Goal: Task Accomplishment & Management: Manage account settings

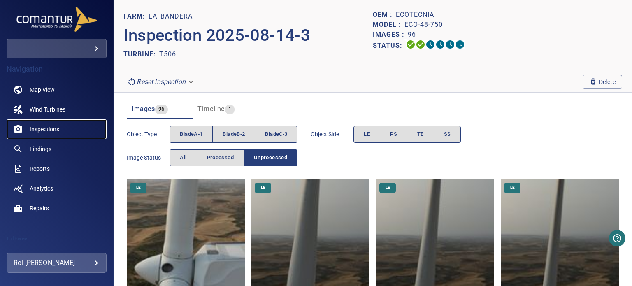
click at [52, 127] on span "Inspections" at bounding box center [45, 129] width 30 height 8
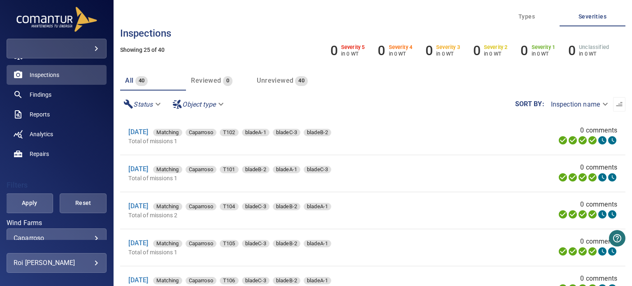
scroll to position [165, 0]
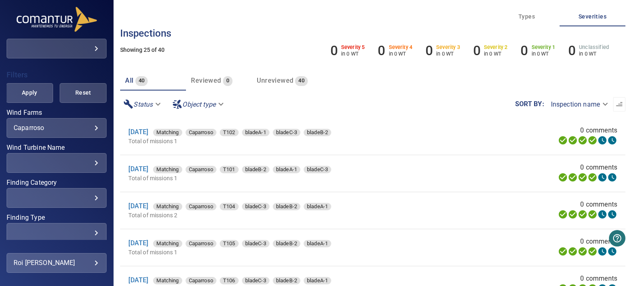
click at [82, 158] on div "​ ​" at bounding box center [57, 163] width 100 height 20
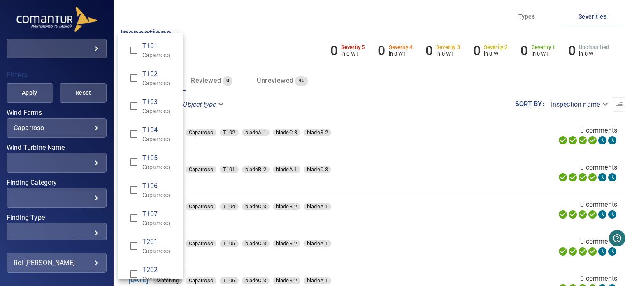
click at [91, 121] on div "Wind Turbine Name" at bounding box center [316, 143] width 632 height 286
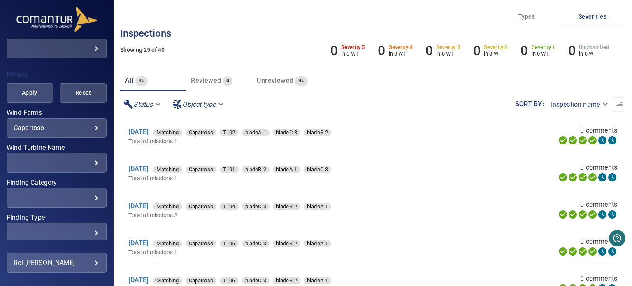
click at [90, 128] on div "T101 Caparroso T102 Caparroso T103 Caparroso T104 Caparroso T105 Caparroso T106…" at bounding box center [316, 143] width 632 height 286
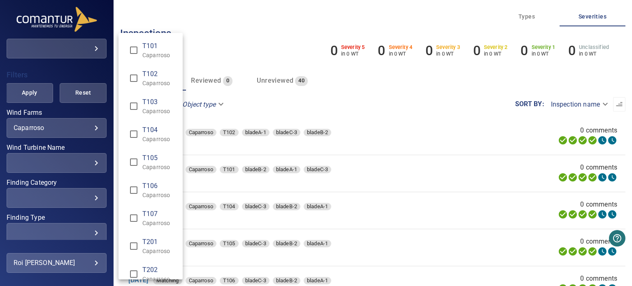
click at [90, 128] on div "Wind Turbine Name" at bounding box center [316, 143] width 632 height 286
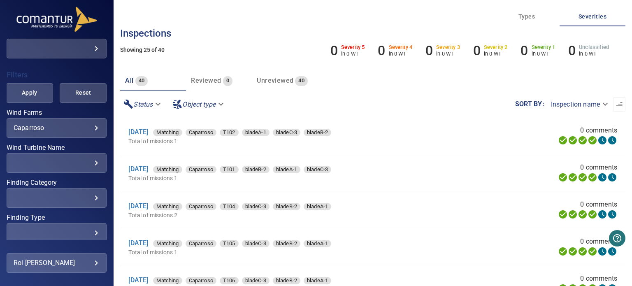
click at [84, 130] on body "Types Severities 0 Severity 5 in 0 WT 0 Severity 4 in 0 WT 0 Severity 3 in 0 WT…" at bounding box center [316, 143] width 632 height 286
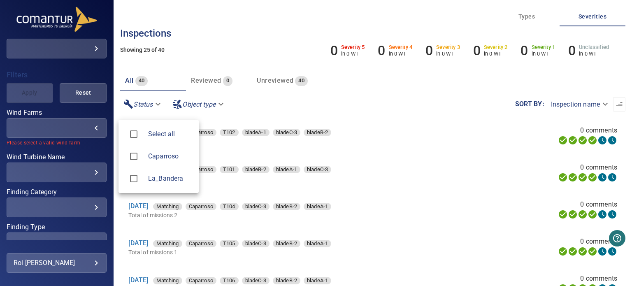
type input "**********"
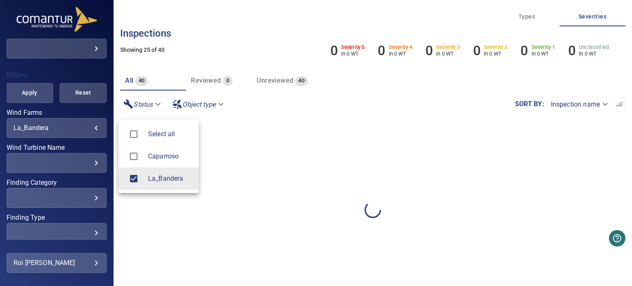
click at [85, 164] on div at bounding box center [316, 143] width 632 height 286
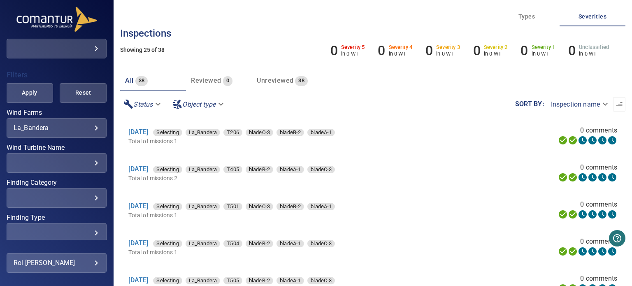
click at [85, 163] on div "​" at bounding box center [57, 163] width 86 height 8
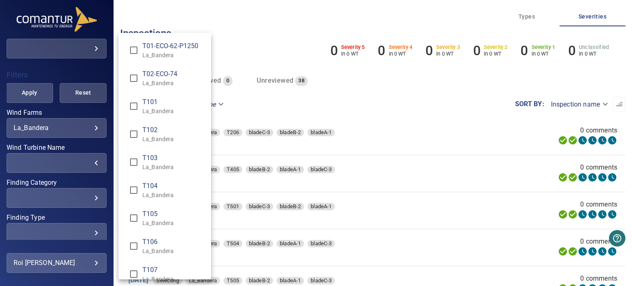
click at [85, 163] on div "Wind Turbine Name" at bounding box center [316, 143] width 632 height 286
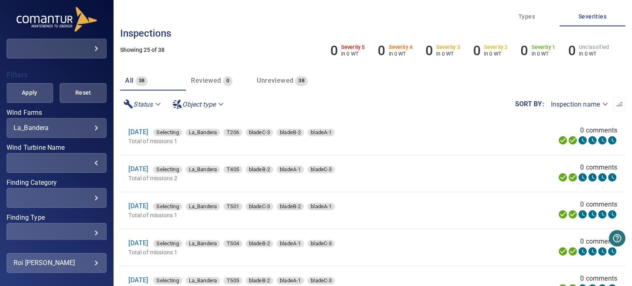
click at [90, 161] on div "​" at bounding box center [57, 163] width 86 height 8
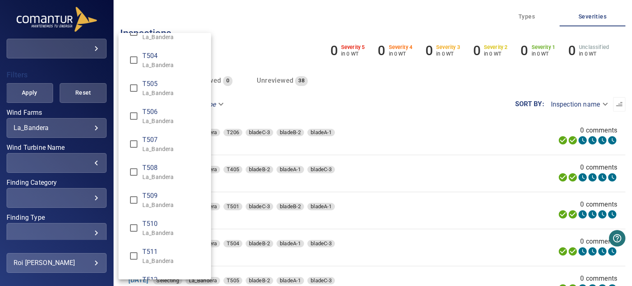
scroll to position [947, 0]
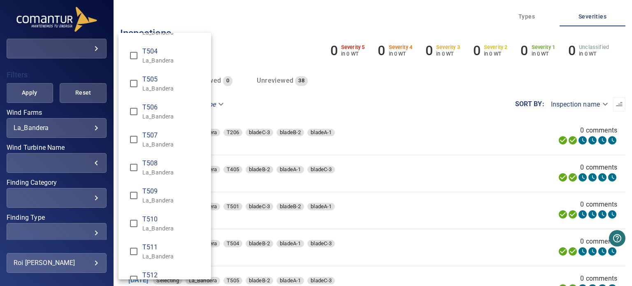
type input "**********"
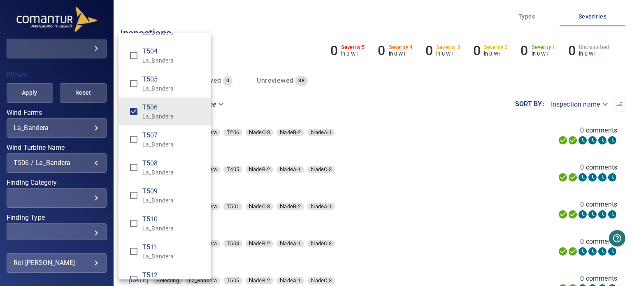
click at [26, 100] on div "Wind Turbine Name" at bounding box center [316, 143] width 632 height 286
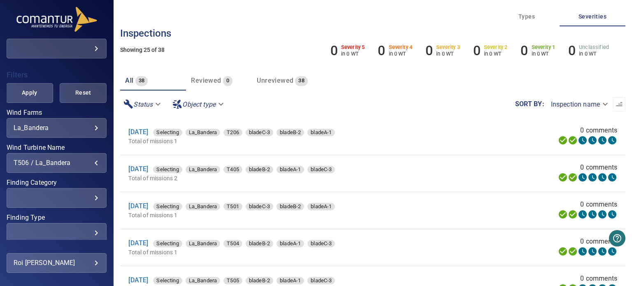
click at [29, 93] on span "Apply" at bounding box center [29, 93] width 26 height 10
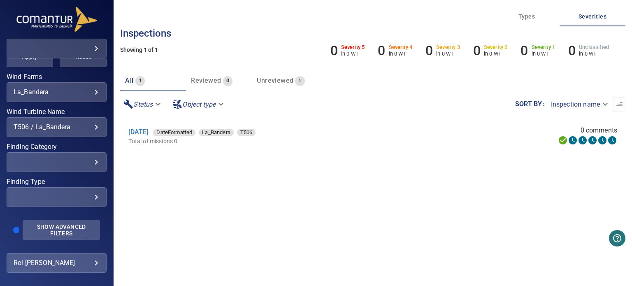
click at [63, 229] on span "Show Advanced Filters" at bounding box center [62, 230] width 68 height 13
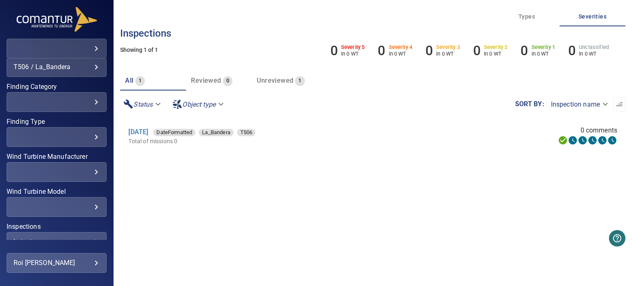
scroll to position [312, 0]
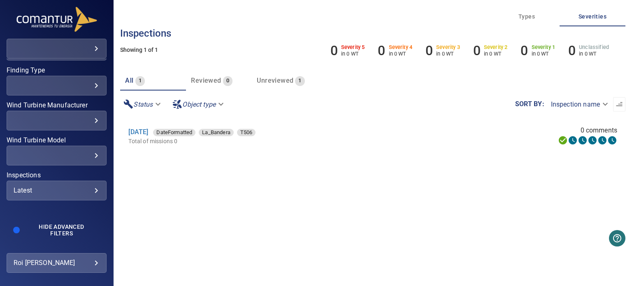
click at [84, 190] on div "Latest" at bounding box center [57, 190] width 86 height 8
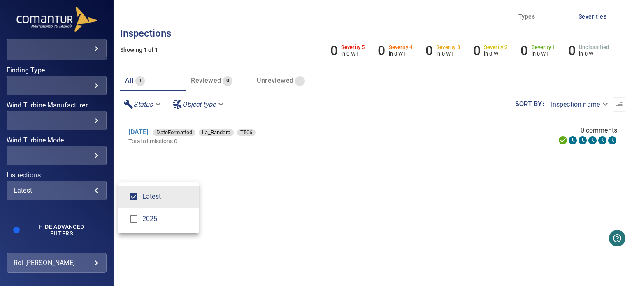
click at [145, 215] on span "2025" at bounding box center [167, 219] width 50 height 10
type input "****"
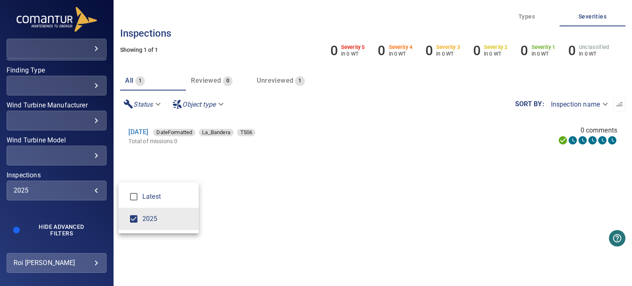
click at [63, 212] on div "Inspections" at bounding box center [316, 143] width 632 height 286
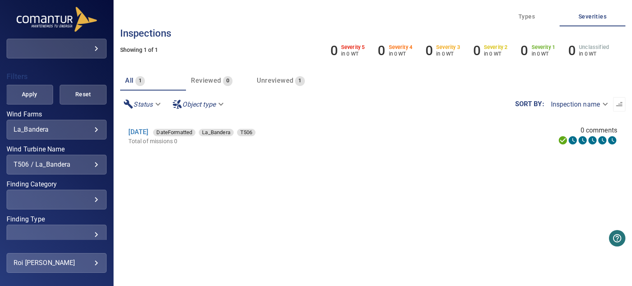
scroll to position [147, 0]
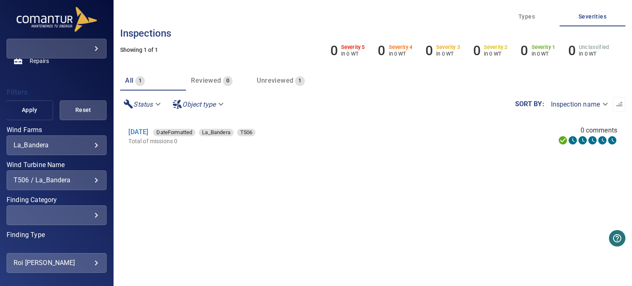
click at [33, 114] on span "Apply" at bounding box center [29, 110] width 26 height 10
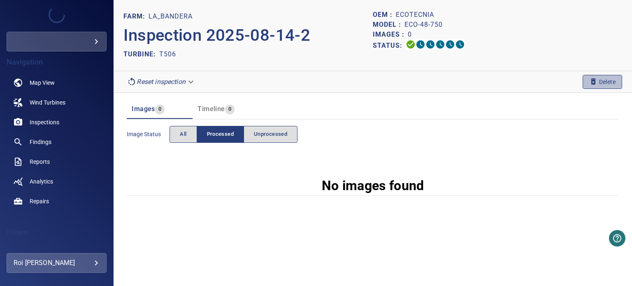
click at [597, 83] on span "Delete" at bounding box center [603, 81] width 26 height 9
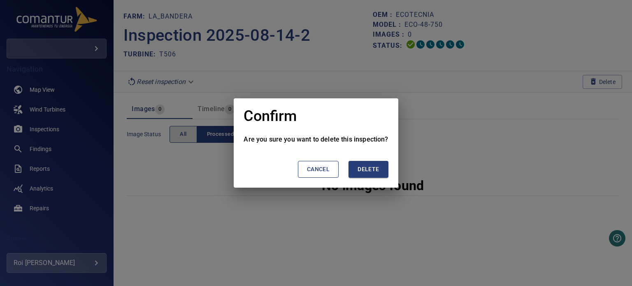
click at [377, 170] on span "Delete" at bounding box center [368, 169] width 21 height 10
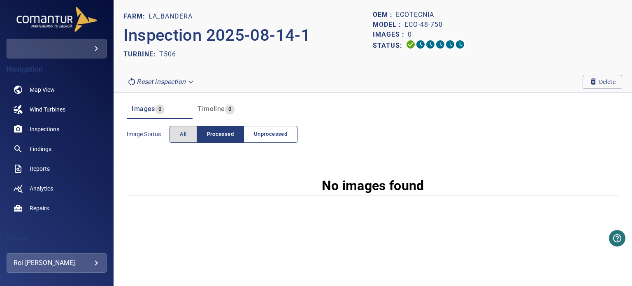
click at [254, 132] on span "Unprocessed" at bounding box center [270, 134] width 33 height 9
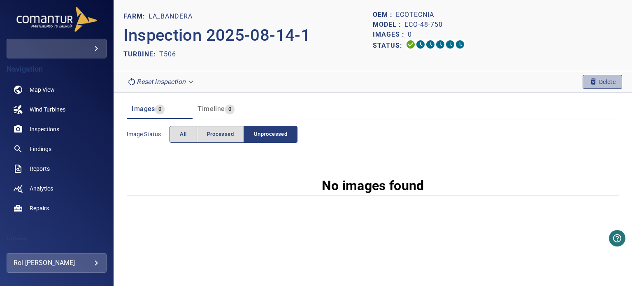
click at [604, 80] on span "Delete" at bounding box center [603, 81] width 26 height 9
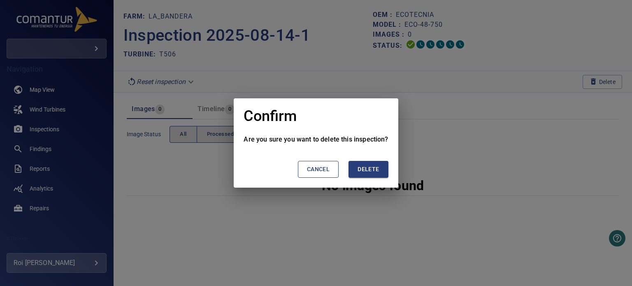
click at [374, 170] on span "Delete" at bounding box center [368, 169] width 21 height 10
